Goal: Find specific page/section: Find specific page/section

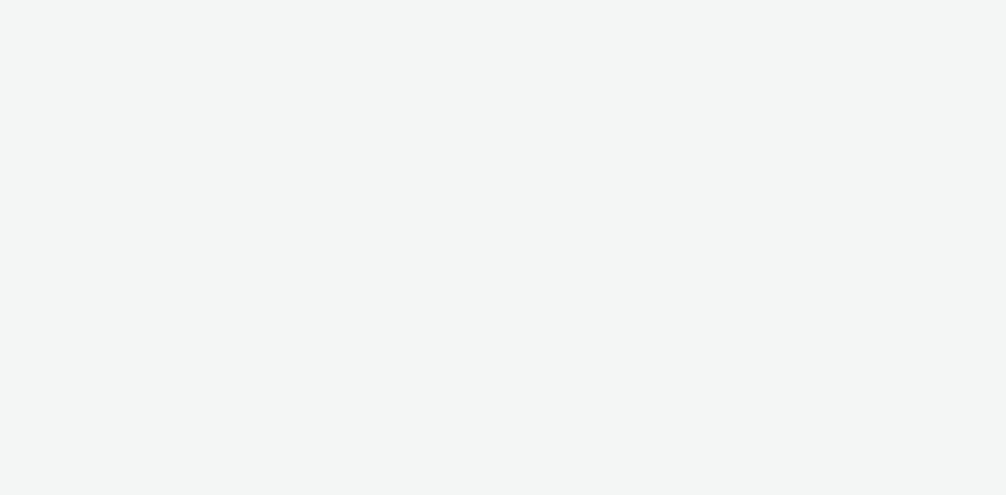
select select "a481bd8c-4acc-4c4f-8598-4e6659adaf07"
select select "f4db3760-27fe-4d14-9c44-df0c95b595a4"
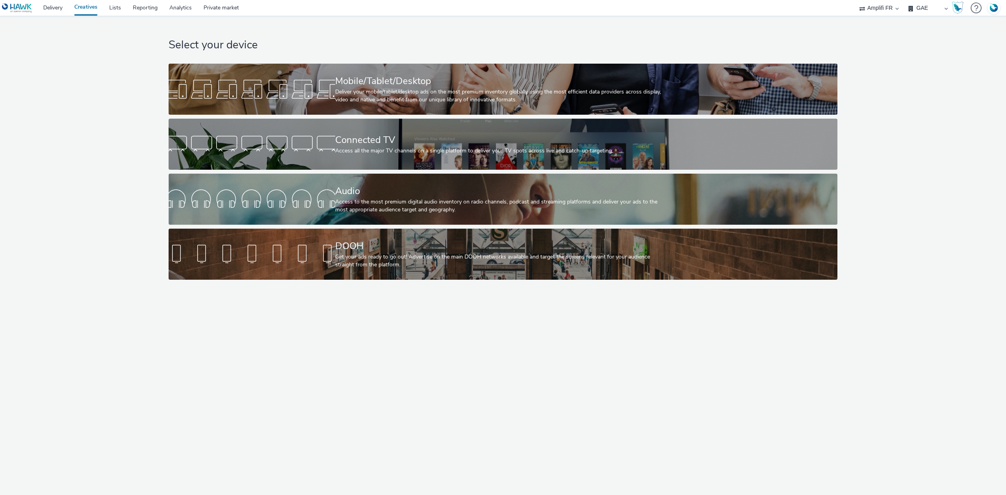
click at [891, 9] on select "ABI Media Ad4Health Adevinta ADITIKS Adops Agence79 AllMatik AMnet FR Amplifi F…" at bounding box center [878, 8] width 47 height 16
select select "74ee30ea-faea-4dd3-a1ad-716b3210ee10"
click at [855, 0] on select "ABI Media Ad4Health Adevinta ADITIKS Adops Agence79 AllMatik AMnet FR Amplifi F…" at bounding box center [878, 8] width 47 height 16
select select "ed86ec94-e5cc-4656-947e-a83427878125"
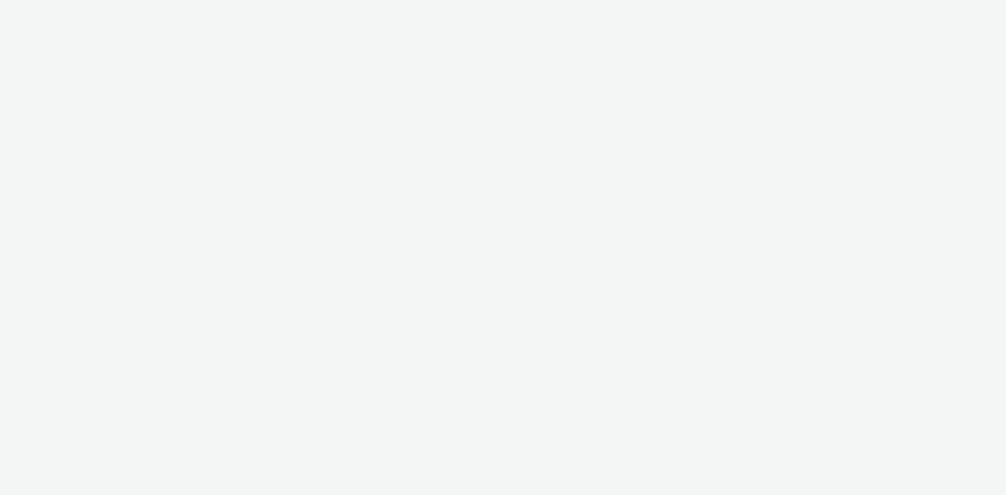
select select "74ee30ea-faea-4dd3-a1ad-716b3210ee10"
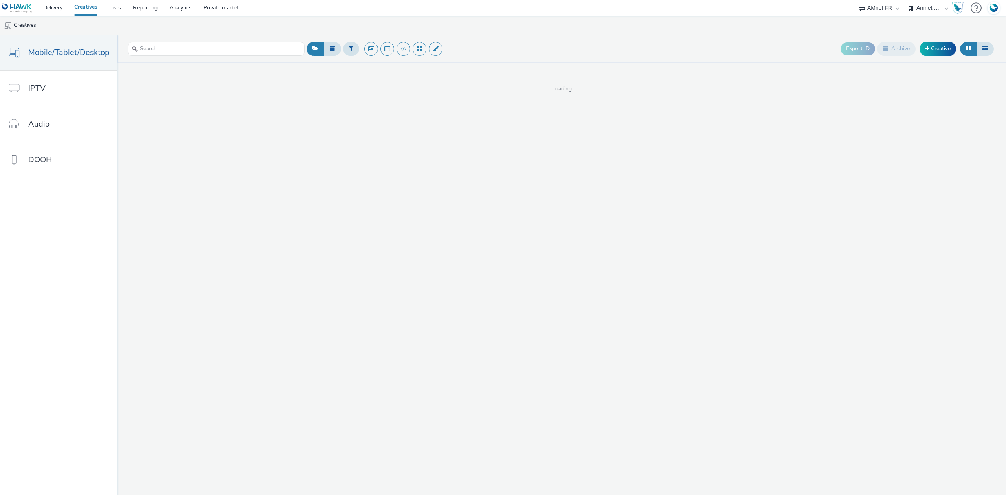
click at [917, 8] on select "AMnet FR Amnet FR - TEST" at bounding box center [927, 8] width 47 height 16
select select "3f1d4525-6a61-43fb-ad88-707b9ee0a1f0"
click at [904, 0] on select "AMnet FR Amnet FR - TEST" at bounding box center [927, 8] width 47 height 16
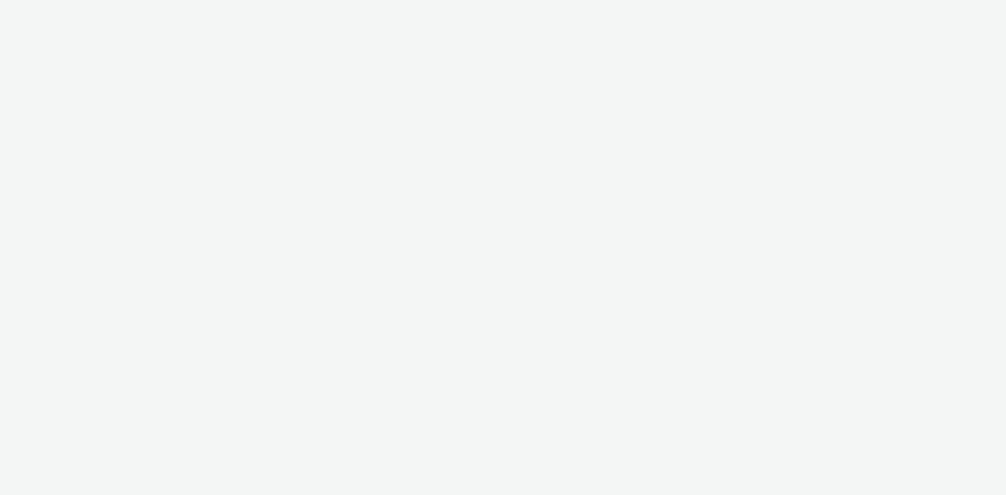
select select "74ee30ea-faea-4dd3-a1ad-716b3210ee10"
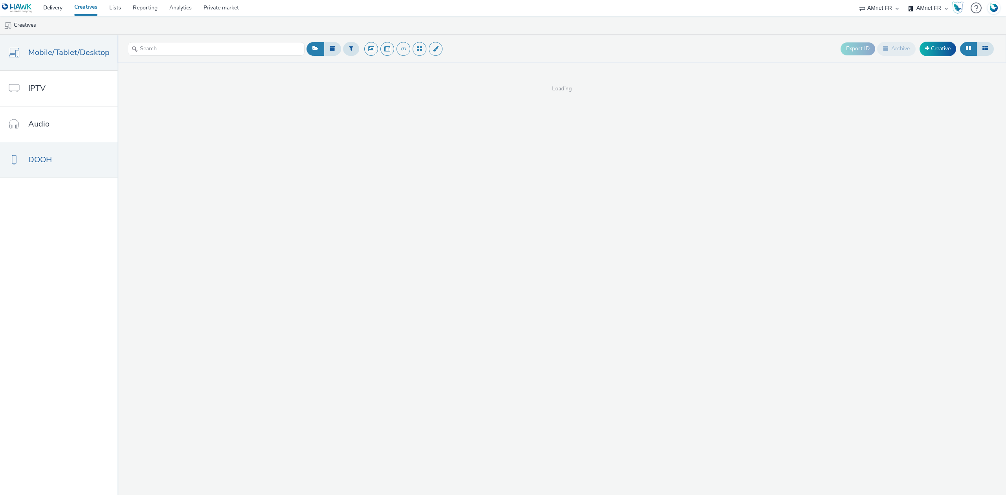
click at [38, 158] on span "DOOH" at bounding box center [40, 159] width 24 height 11
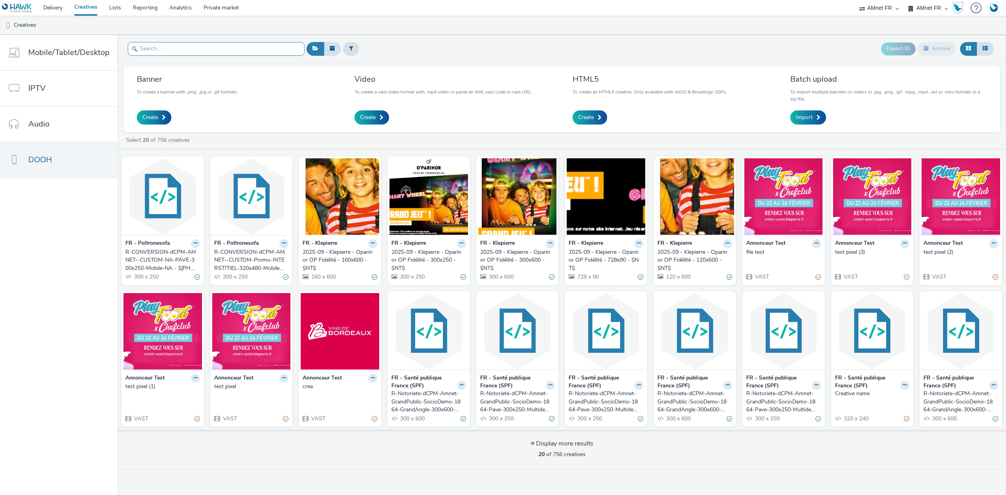
click at [254, 46] on input "text" at bounding box center [216, 49] width 177 height 14
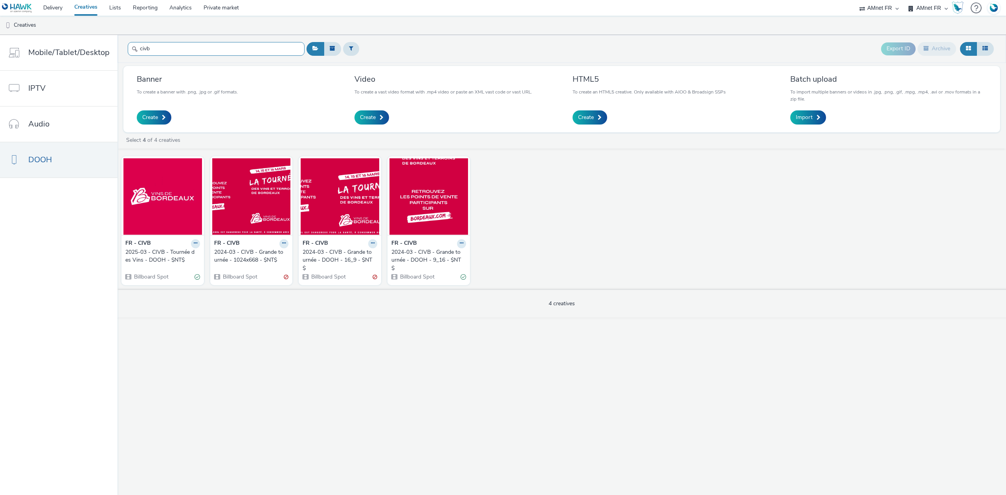
type input "civb"
click at [180, 189] on img at bounding box center [162, 196] width 79 height 77
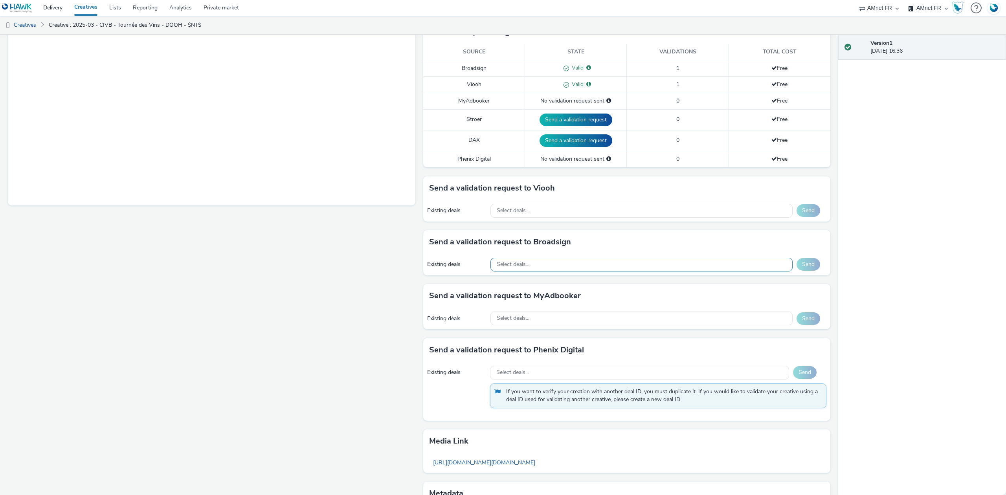
scroll to position [264, 0]
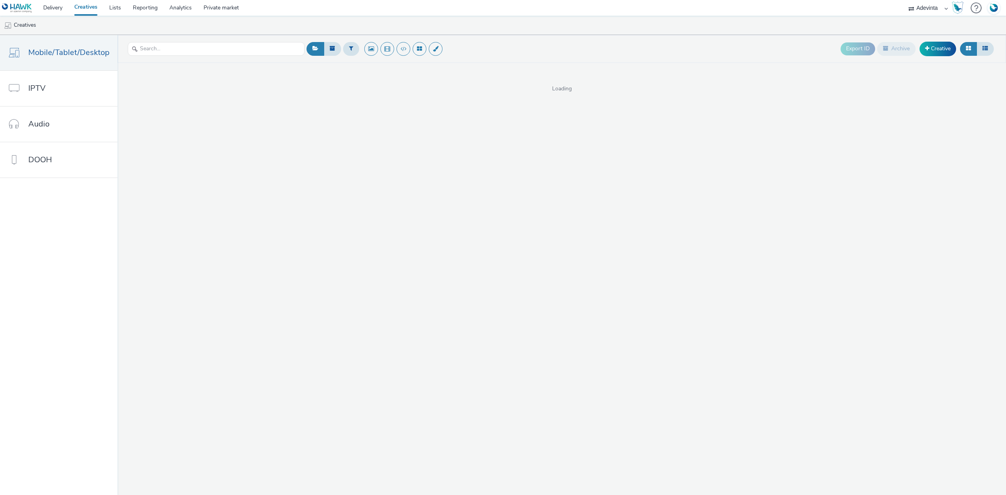
select select "a4655d9c-cd96-449f-b9a3-d2b0c2744250"
select select "d57a0b46-ef33-4938-977b-e6d07593e41f"
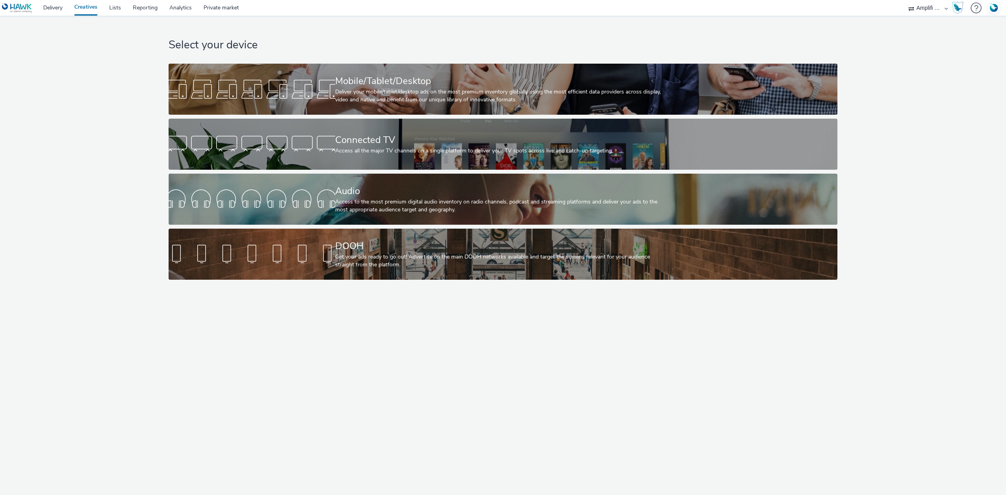
select select "d57a0b46-ef33-4938-977b-e6d07593e41f"
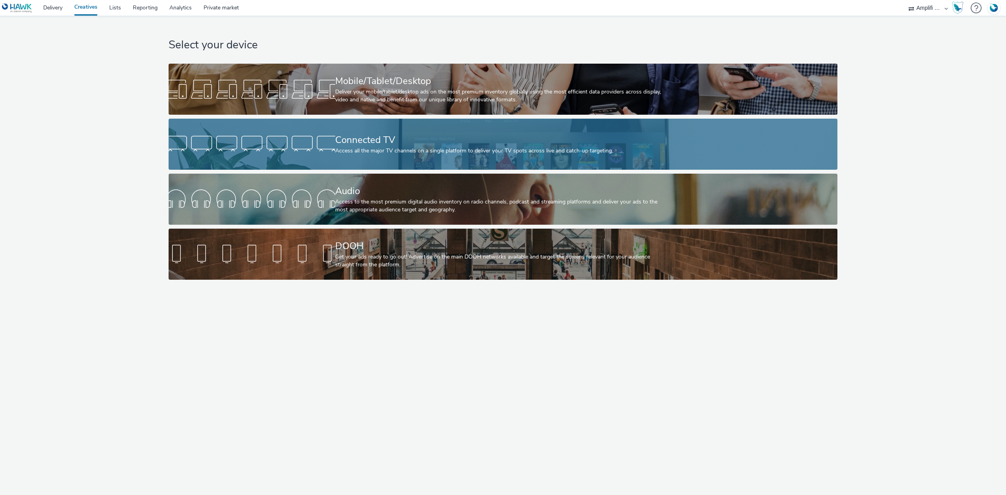
click at [407, 143] on div "Connected TV" at bounding box center [501, 140] width 333 height 14
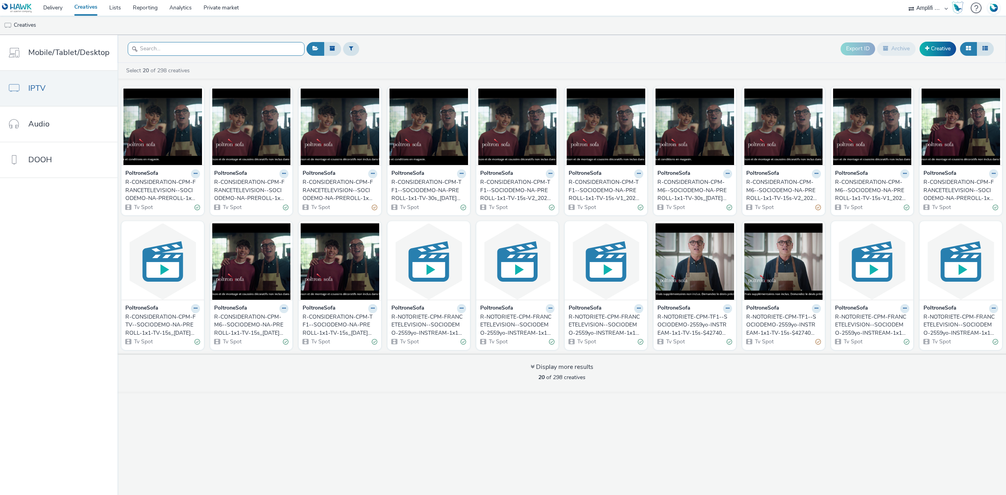
click at [201, 52] on input "text" at bounding box center [216, 49] width 177 height 14
paste input "R-CONSIDERATION-CPM-FRANCETELEVISION--SOCIODEMO-NA-PREROLL-1x1-TV-15s-V2_2025-0…"
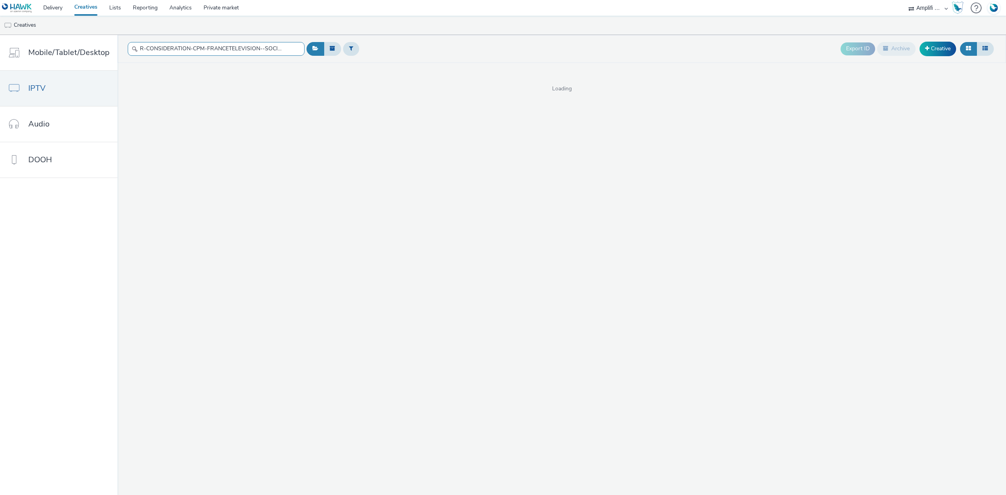
scroll to position [0, 140]
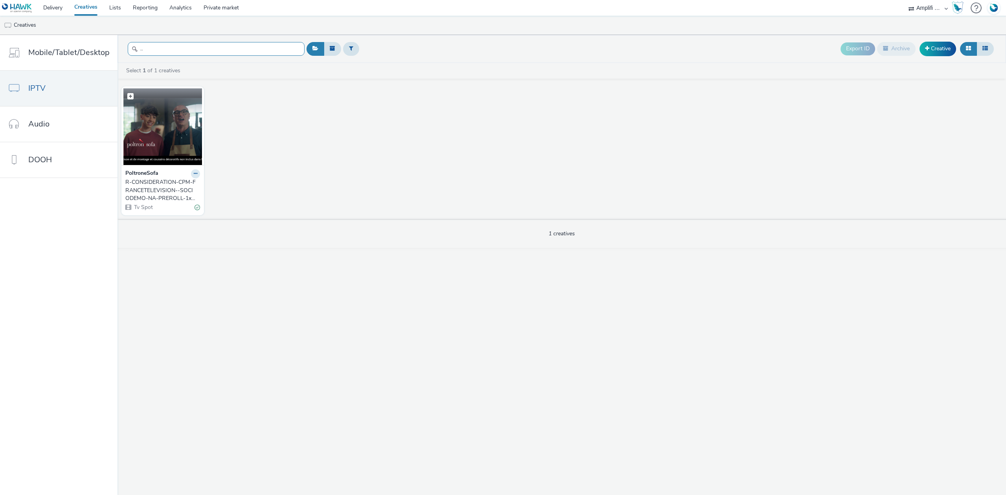
type input "R-CONSIDERATION-CPM-FRANCETELEVISION--SOCIODEMO-NA-PREROLL-1x1-TV-15s-V2_2025-0…"
click at [184, 134] on img at bounding box center [162, 126] width 79 height 77
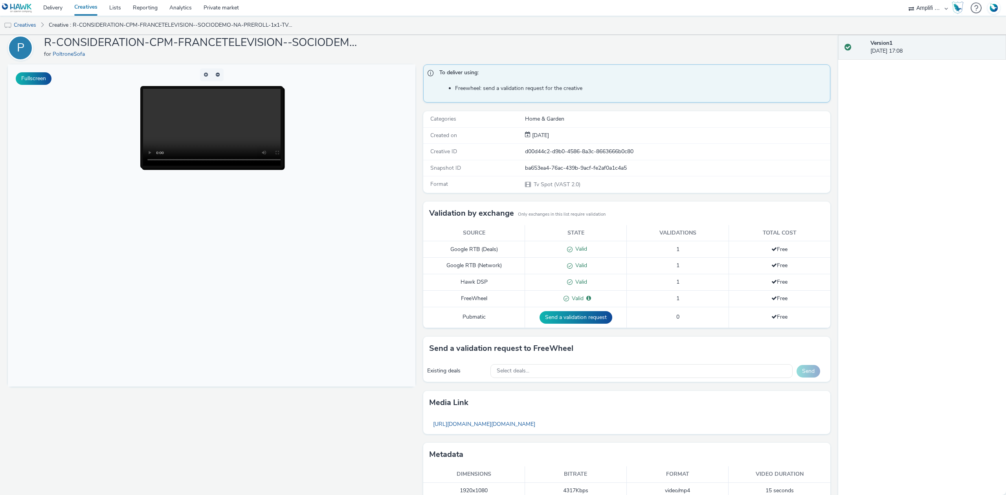
scroll to position [44, 0]
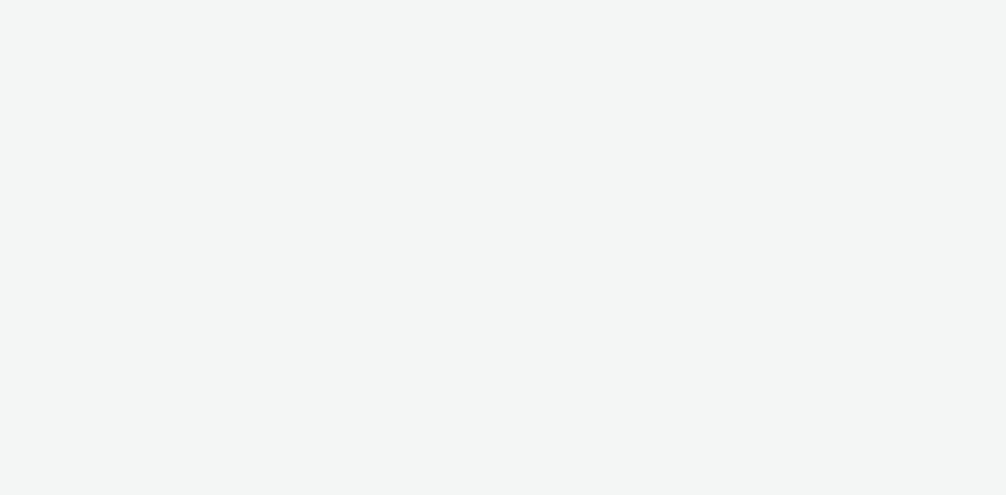
select select "d57a0b46-ef33-4938-977b-e6d07593e41f"
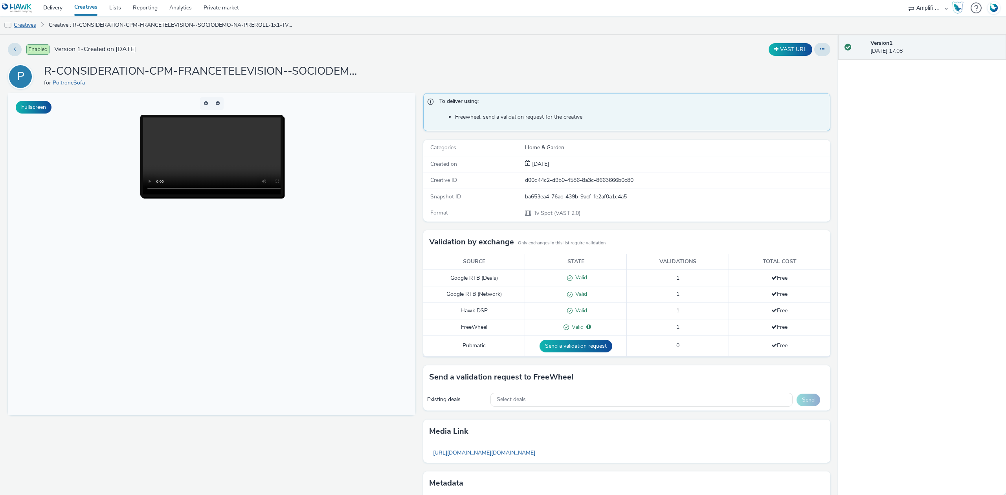
click at [18, 21] on link "Creatives" at bounding box center [20, 25] width 40 height 19
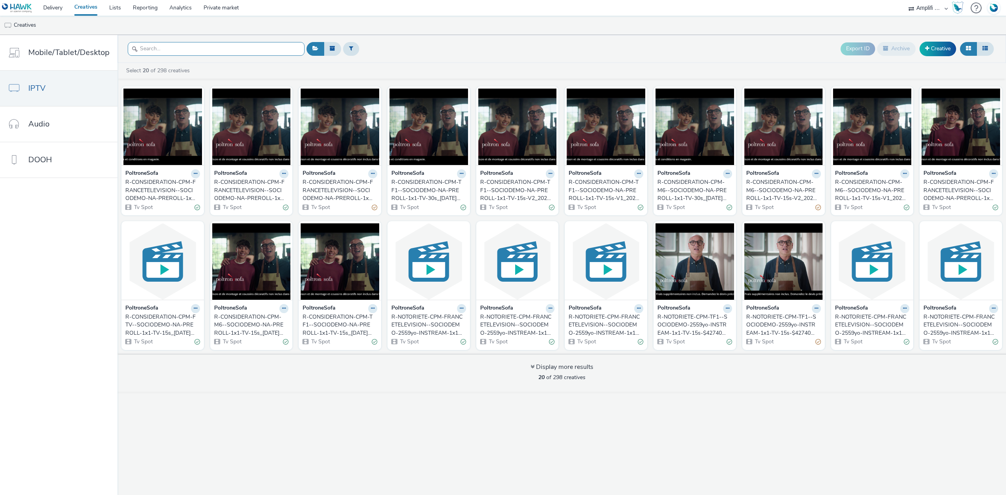
click at [210, 52] on input "text" at bounding box center [216, 49] width 177 height 14
paste input "R-CONSIDERATION-CPM-FRANCETELEVISION--SOCIODEMO-NA-PREROLL-1x1-TV-15s-V1_2025-0…"
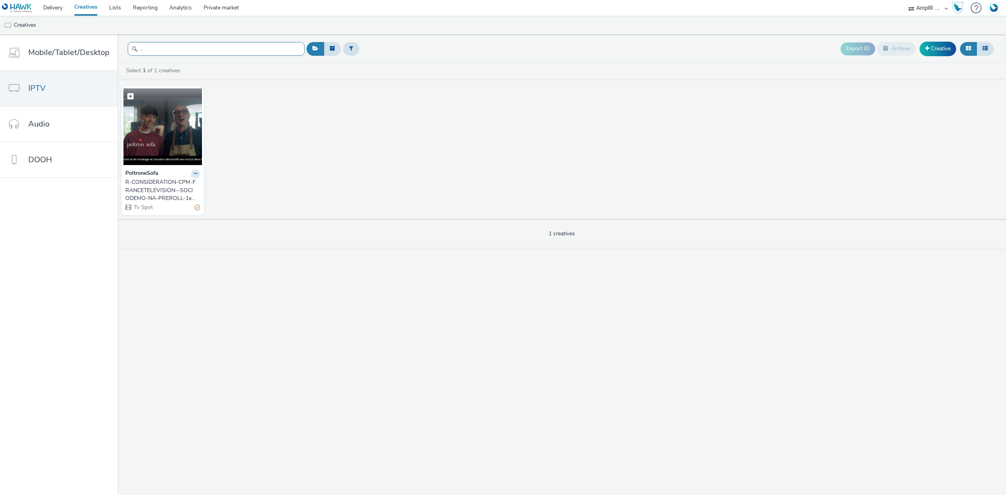
type input "R-CONSIDERATION-CPM-FRANCETELEVISION--SOCIODEMO-NA-PREROLL-1x1-TV-15s-V1_2025-0…"
click at [166, 120] on img at bounding box center [162, 126] width 79 height 77
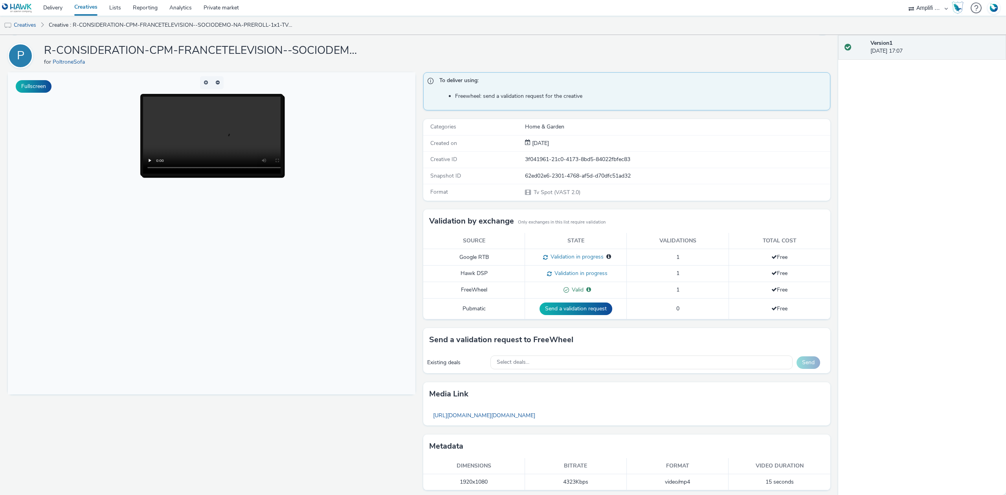
scroll to position [27, 0]
